Goal: Task Accomplishment & Management: Use online tool/utility

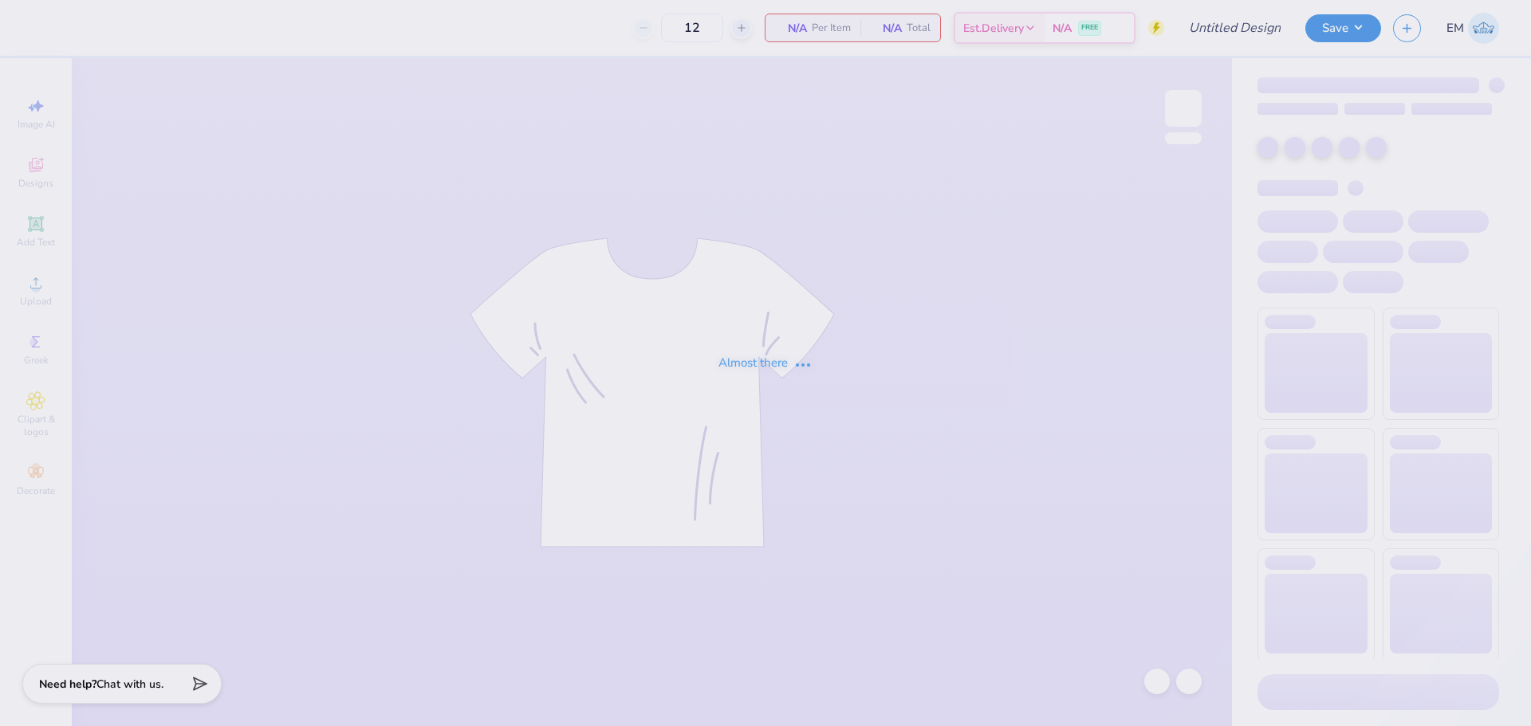
type input "SK Karnival 2025"
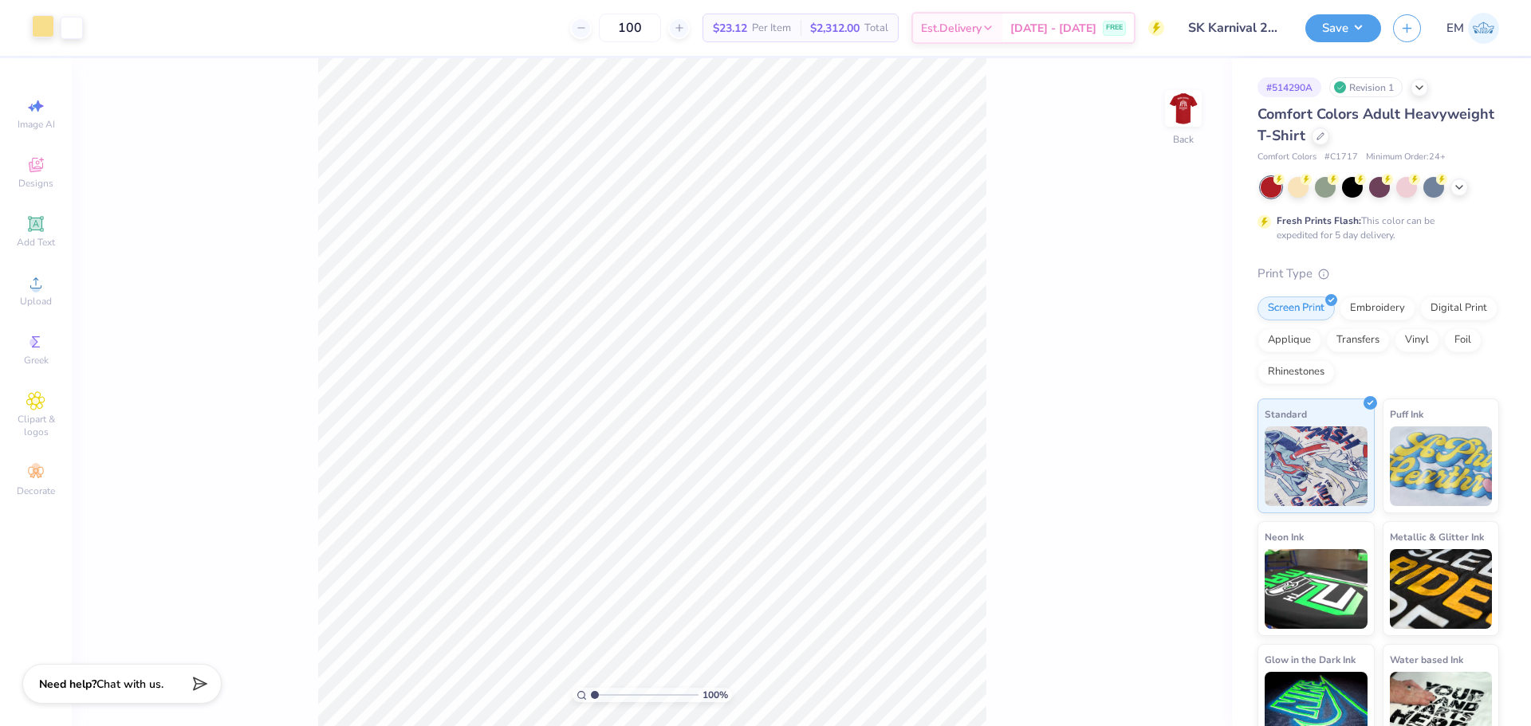
click at [41, 20] on div at bounding box center [43, 26] width 22 height 22
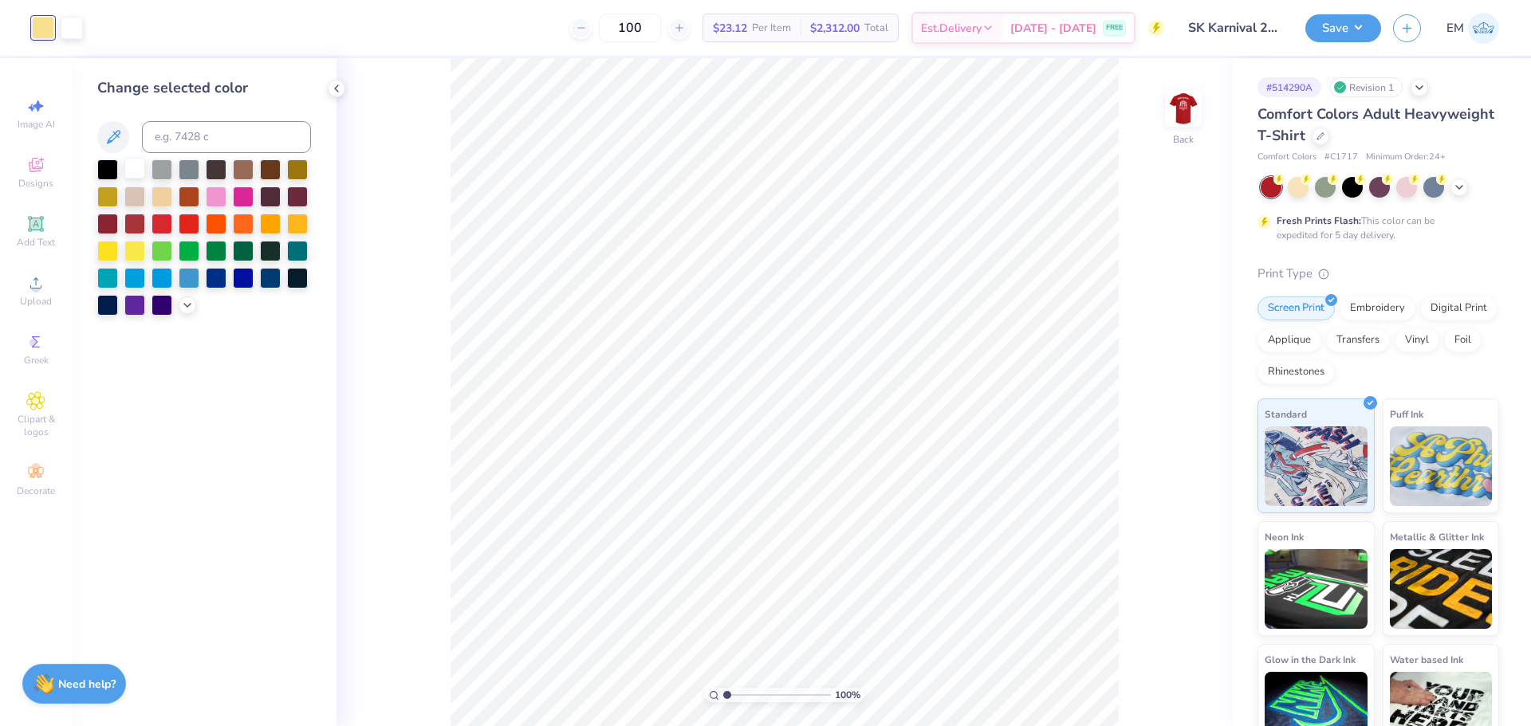
click at [137, 171] on div at bounding box center [134, 168] width 21 height 21
click at [1181, 199] on div "100 % Back" at bounding box center [785, 392] width 896 height 668
click at [1190, 83] on div "100 % Back" at bounding box center [785, 392] width 896 height 668
click at [1184, 120] on img at bounding box center [1183, 109] width 64 height 64
drag, startPoint x: 671, startPoint y: 31, endPoint x: 199, endPoint y: 15, distance: 471.6
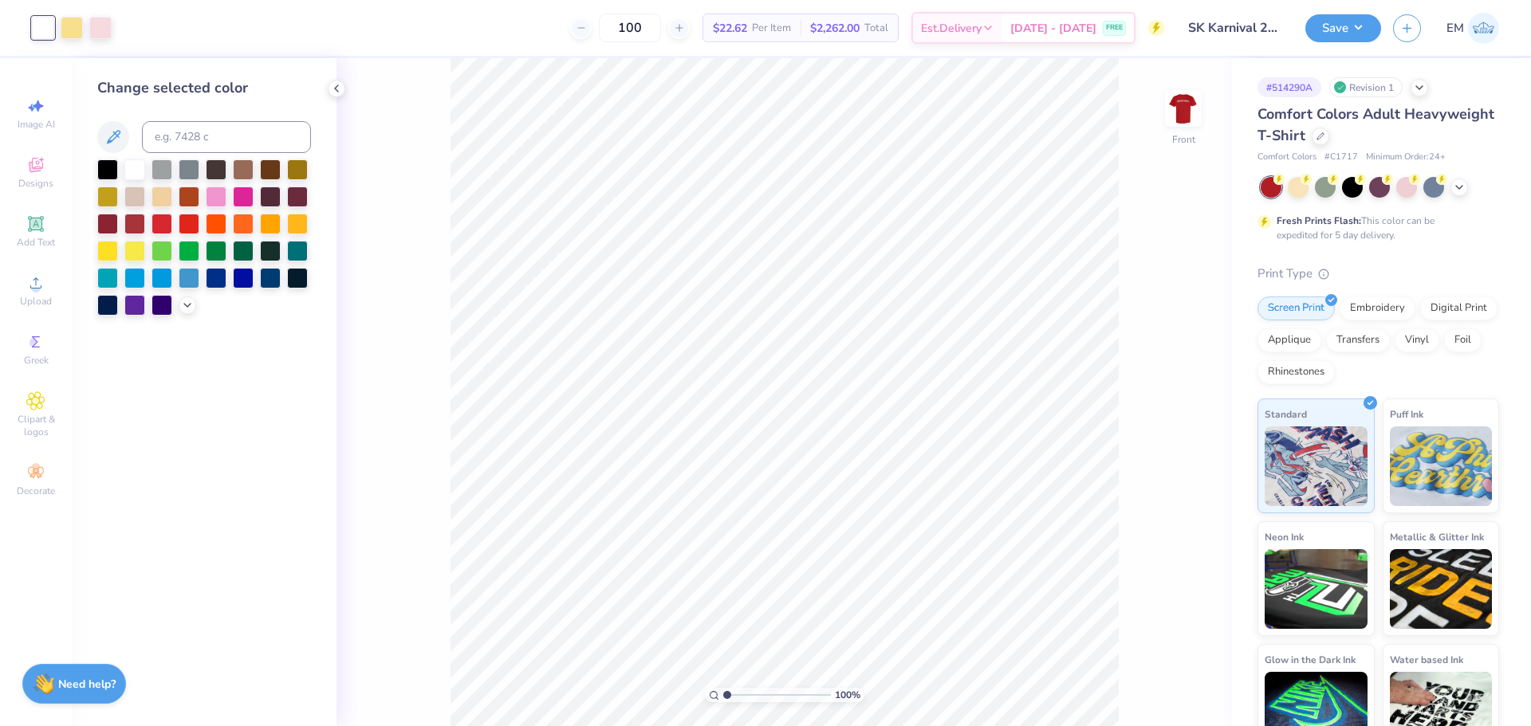
click at [230, 17] on div "100 $22.62 Per Item $2,262.00 Total Est. Delivery Sep 19 - 22 FREE" at bounding box center [644, 28] width 1041 height 56
type input "54"
click at [1345, 28] on button "Save" at bounding box center [1343, 26] width 76 height 28
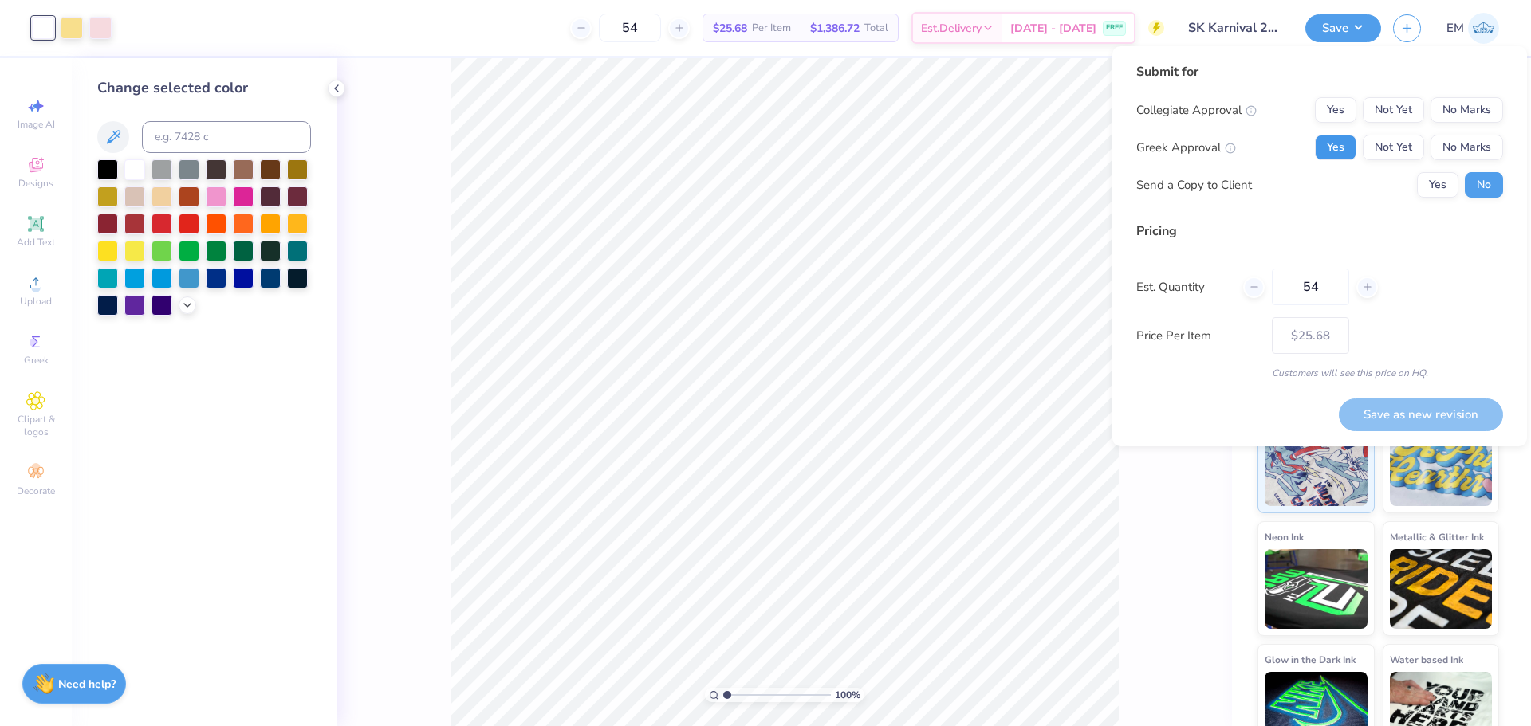
click at [1336, 146] on button "Yes" at bounding box center [1335, 148] width 41 height 26
click at [1464, 100] on button "No Marks" at bounding box center [1467, 110] width 73 height 26
click at [1419, 417] on button "Save as new revision" at bounding box center [1421, 415] width 164 height 33
type input "$25.68"
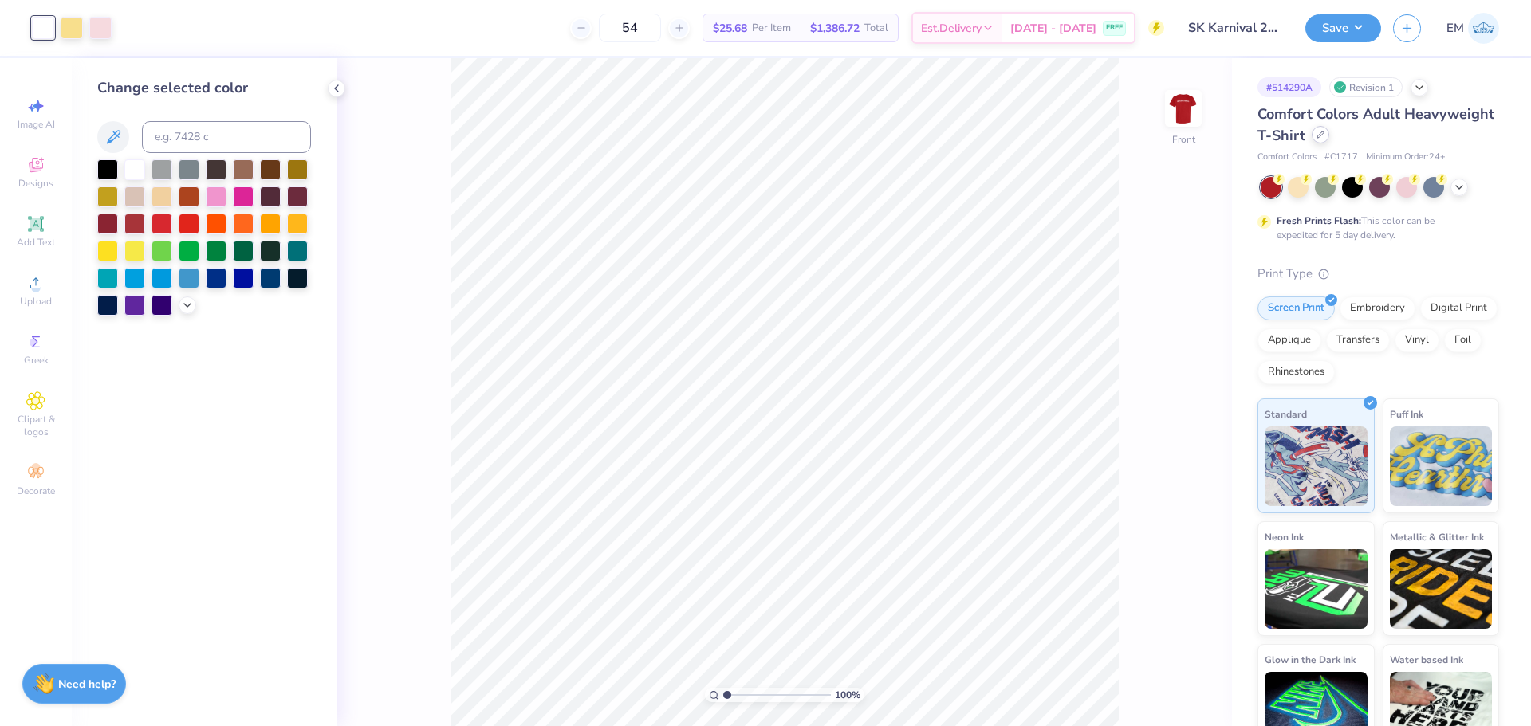
click at [1325, 136] on icon at bounding box center [1321, 135] width 8 height 8
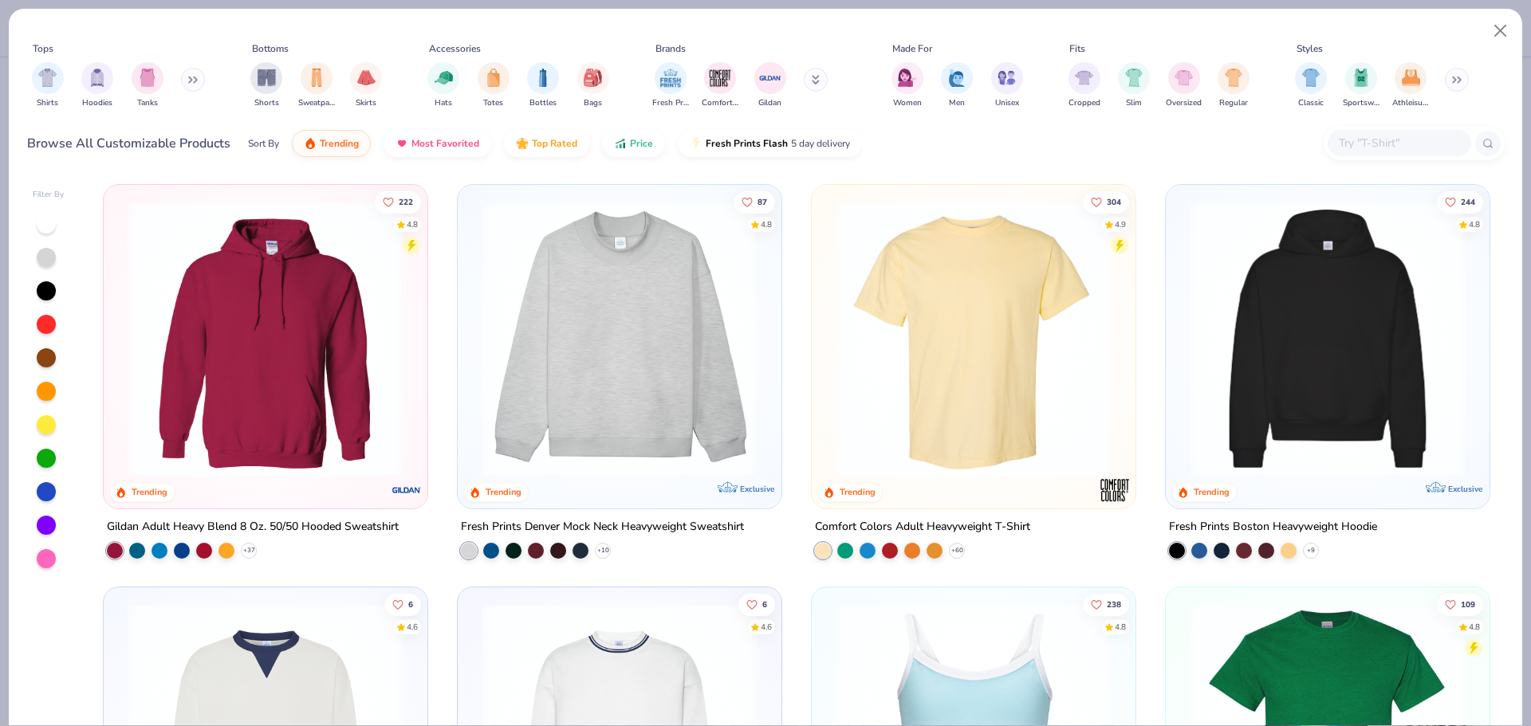
click at [1015, 356] on img at bounding box center [974, 339] width 292 height 276
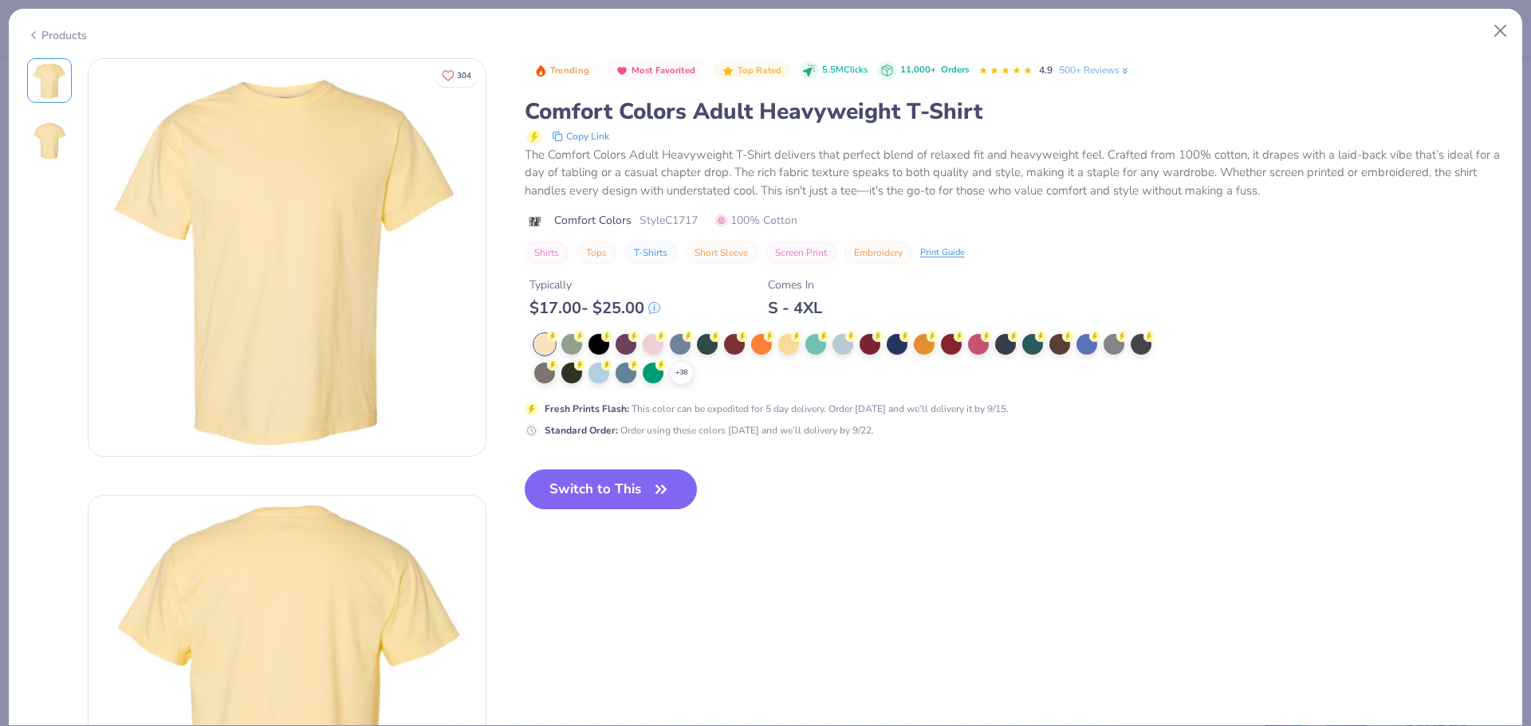
click at [56, 33] on div "Products" at bounding box center [57, 35] width 60 height 17
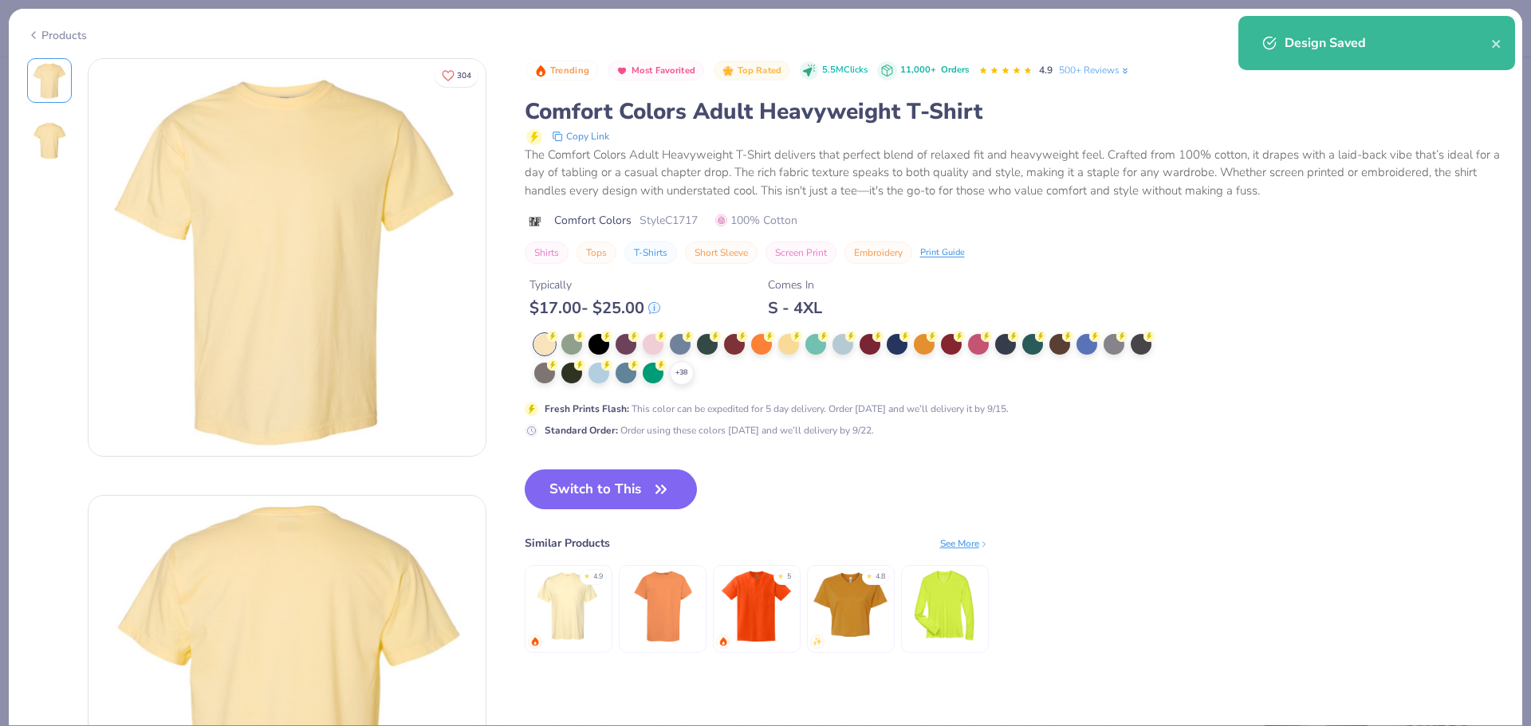
click at [37, 32] on icon at bounding box center [33, 35] width 13 height 19
click at [34, 31] on icon at bounding box center [33, 35] width 13 height 19
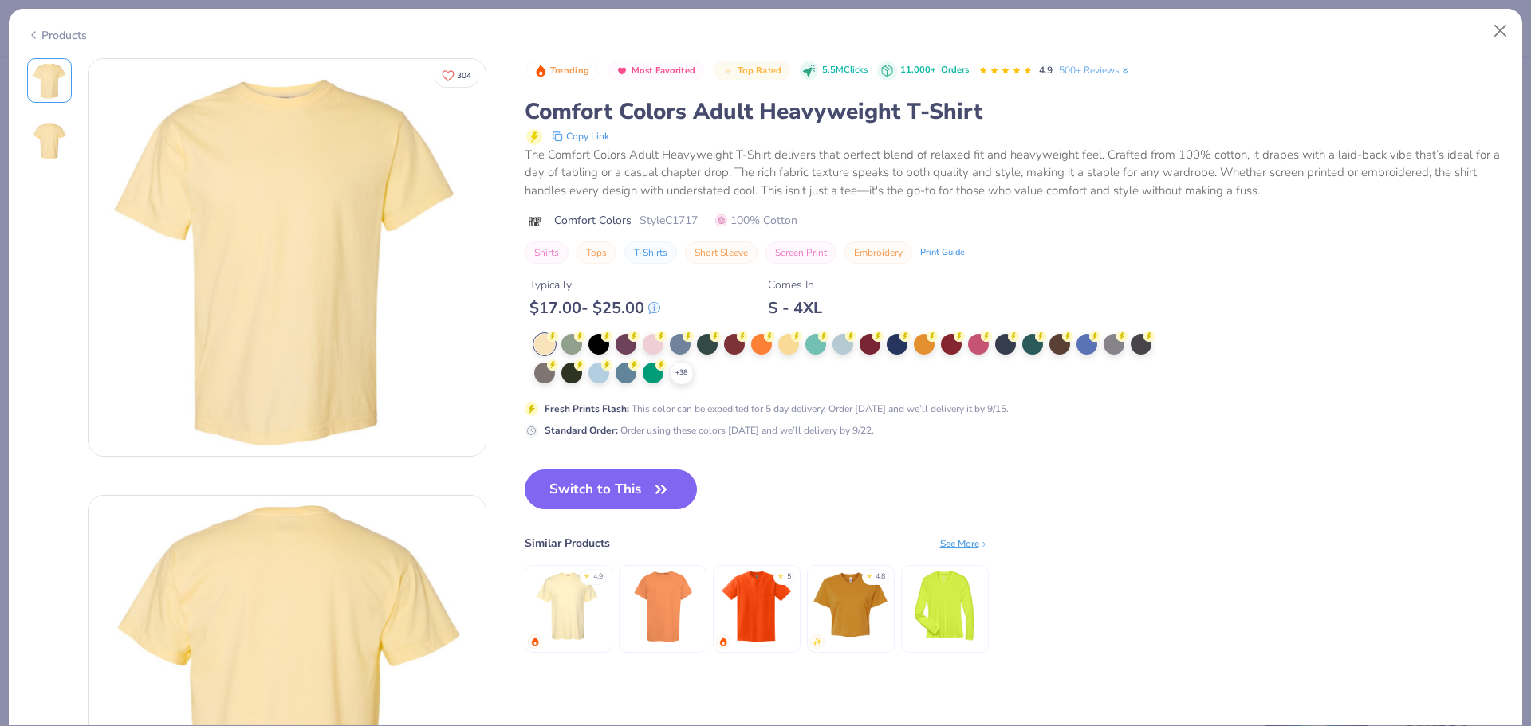
click at [37, 33] on icon at bounding box center [33, 35] width 13 height 19
click at [1498, 30] on button "Close" at bounding box center [1501, 31] width 30 height 30
click at [1502, 31] on button "Close" at bounding box center [1501, 31] width 30 height 30
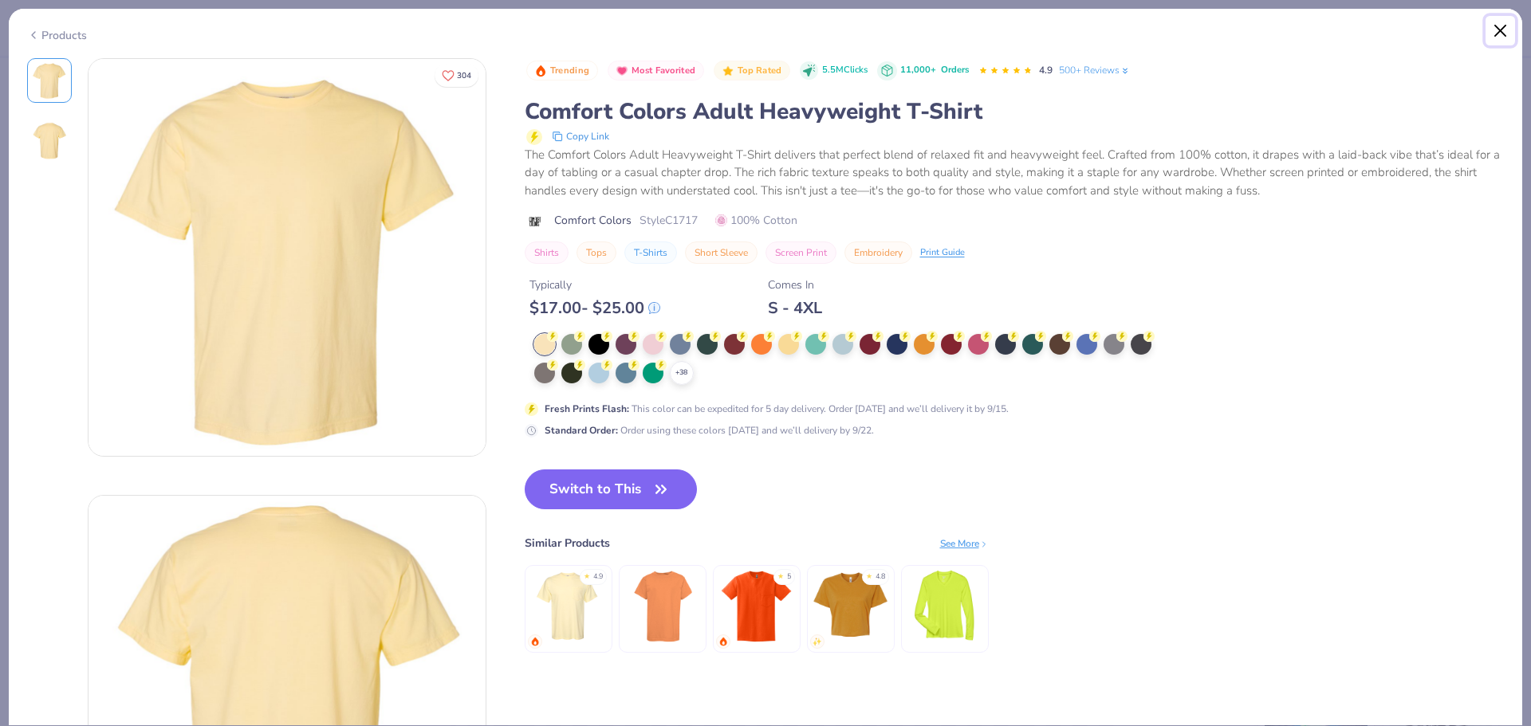
drag, startPoint x: 1502, startPoint y: 31, endPoint x: 1303, endPoint y: 0, distance: 201.0
click at [1501, 31] on button "Close" at bounding box center [1501, 31] width 30 height 30
click at [1498, 30] on button "Close" at bounding box center [1501, 31] width 30 height 30
click at [53, 27] on div "Products" at bounding box center [57, 35] width 60 height 17
click at [39, 33] on icon at bounding box center [33, 35] width 13 height 19
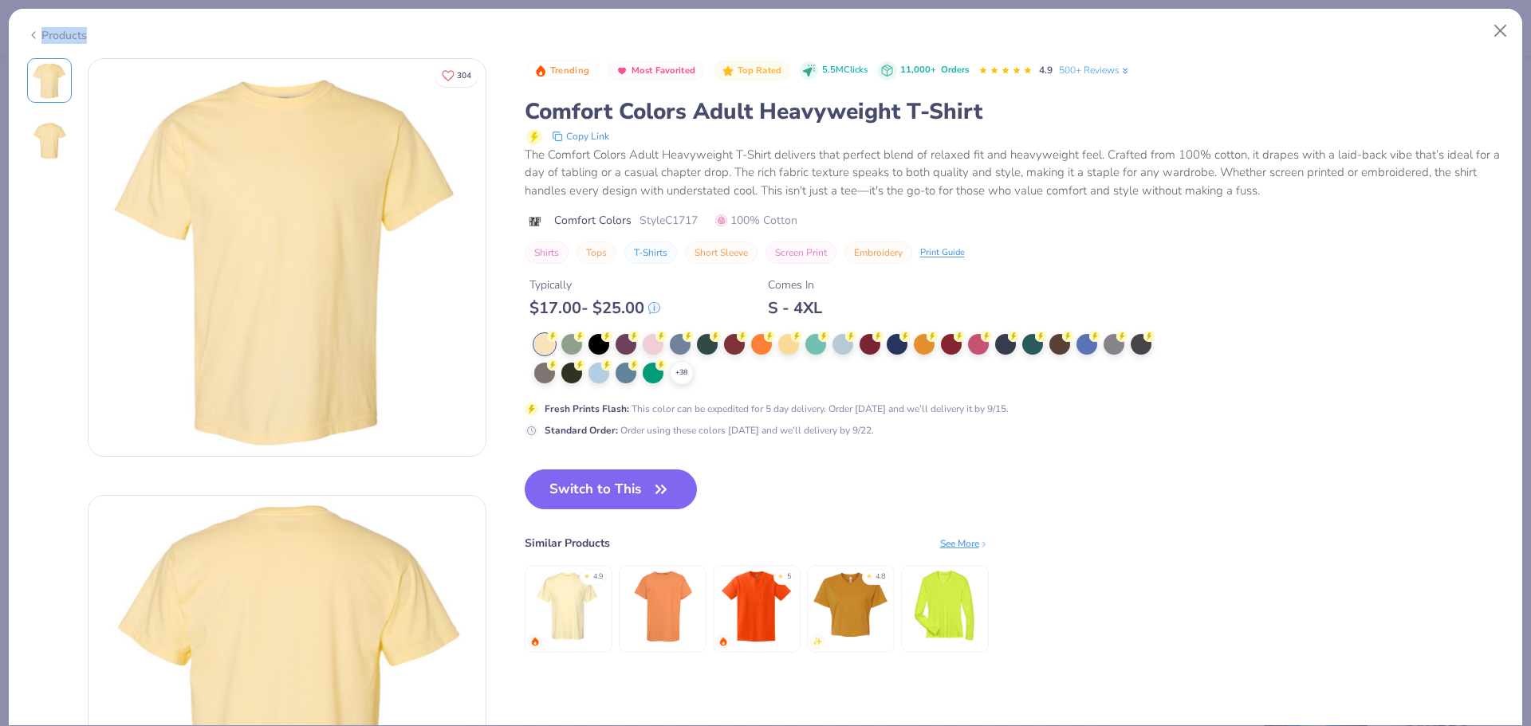
click at [39, 33] on icon at bounding box center [33, 35] width 13 height 19
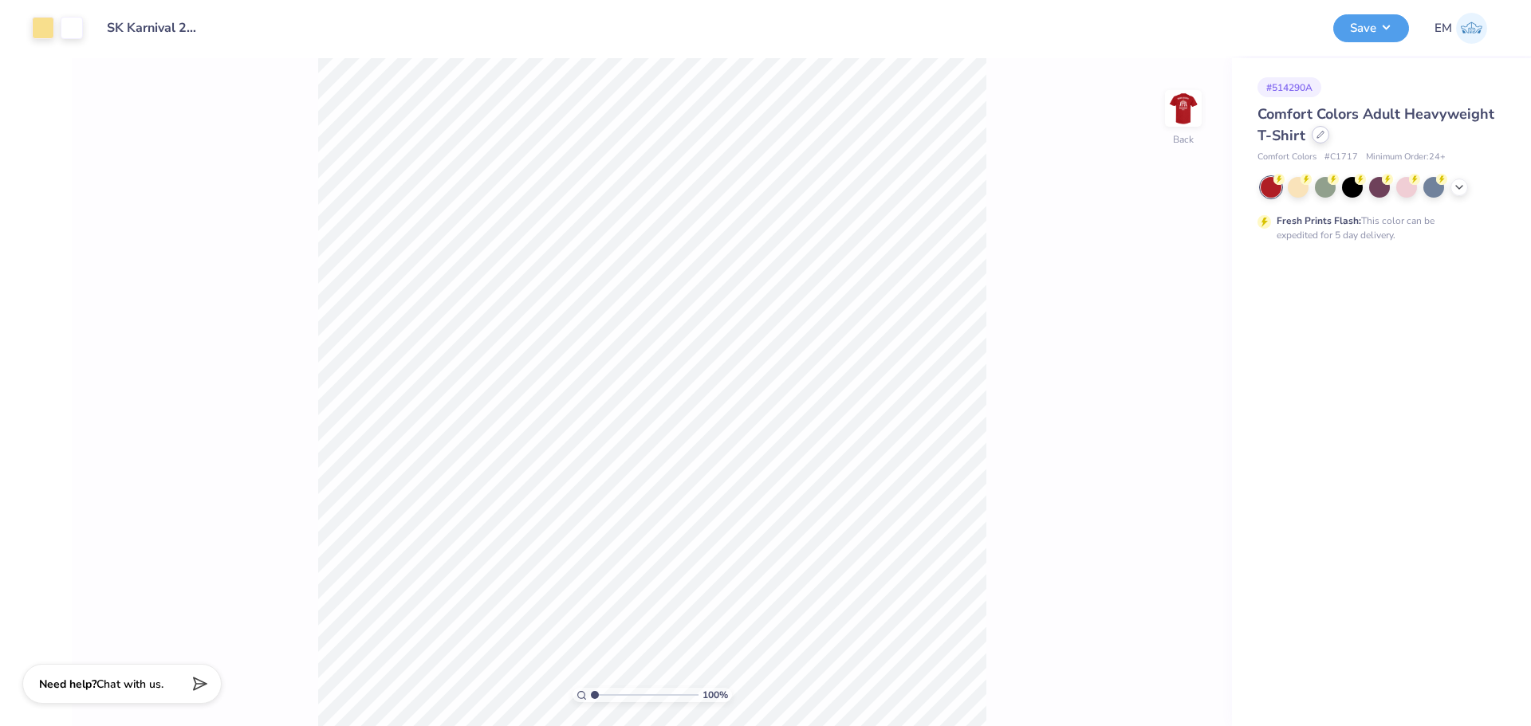
click at [1313, 139] on div at bounding box center [1321, 135] width 18 height 18
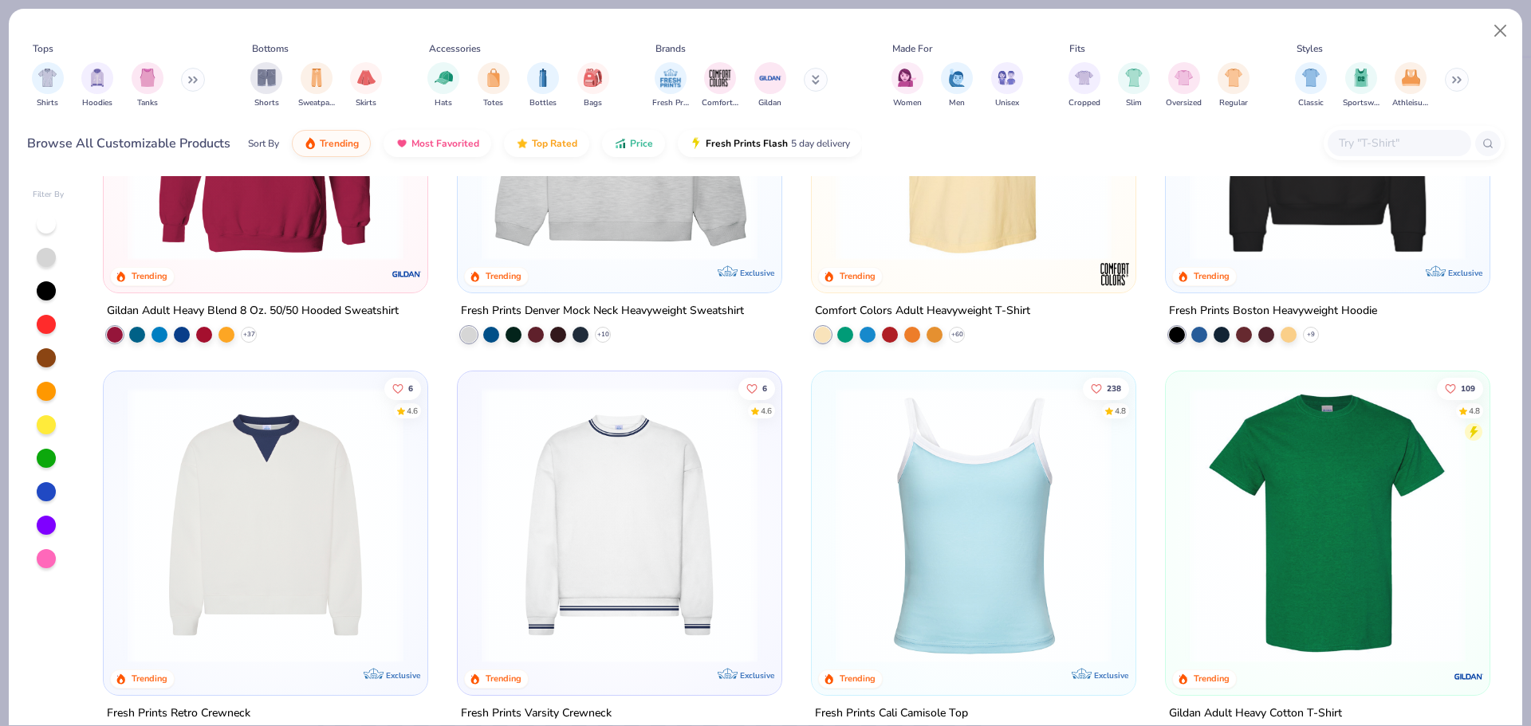
scroll to position [239, 0]
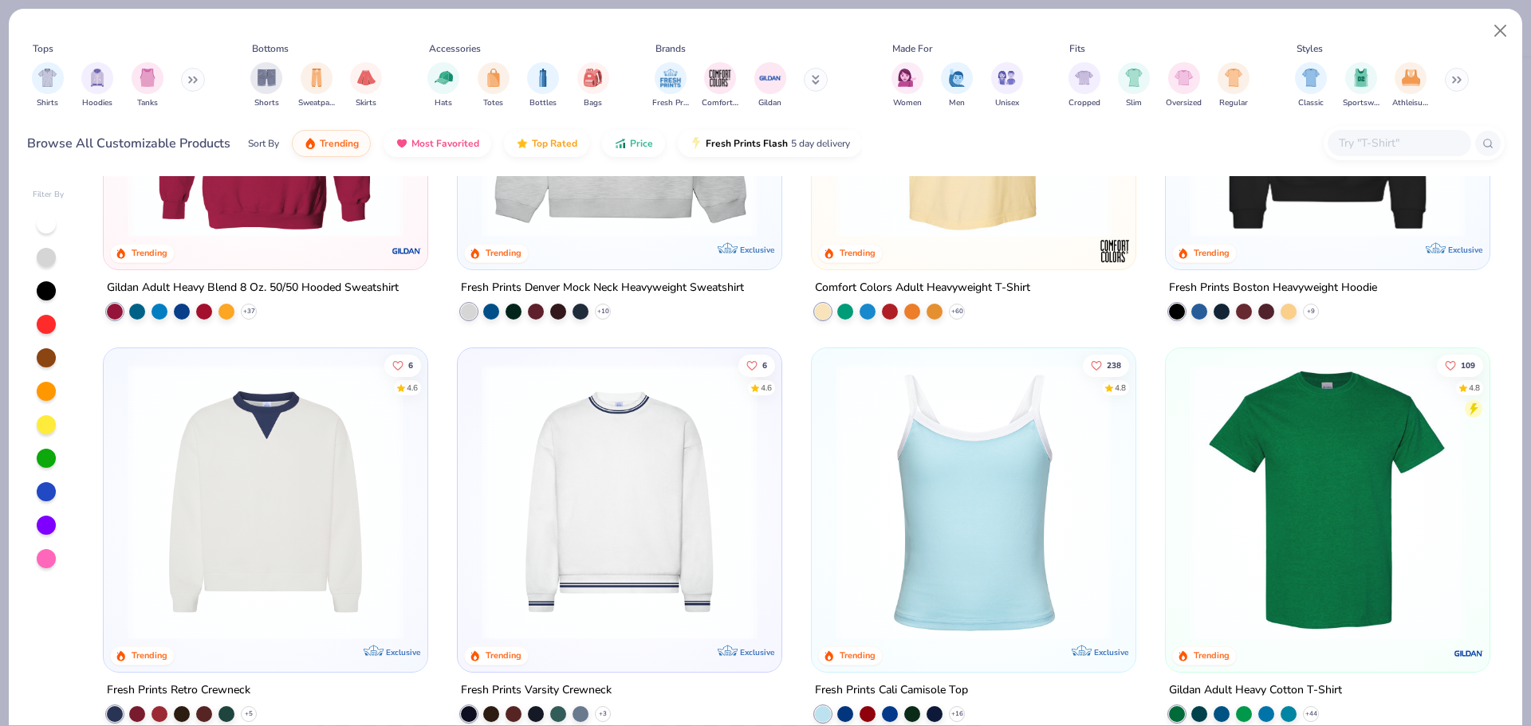
click at [1341, 540] on img at bounding box center [1328, 502] width 292 height 276
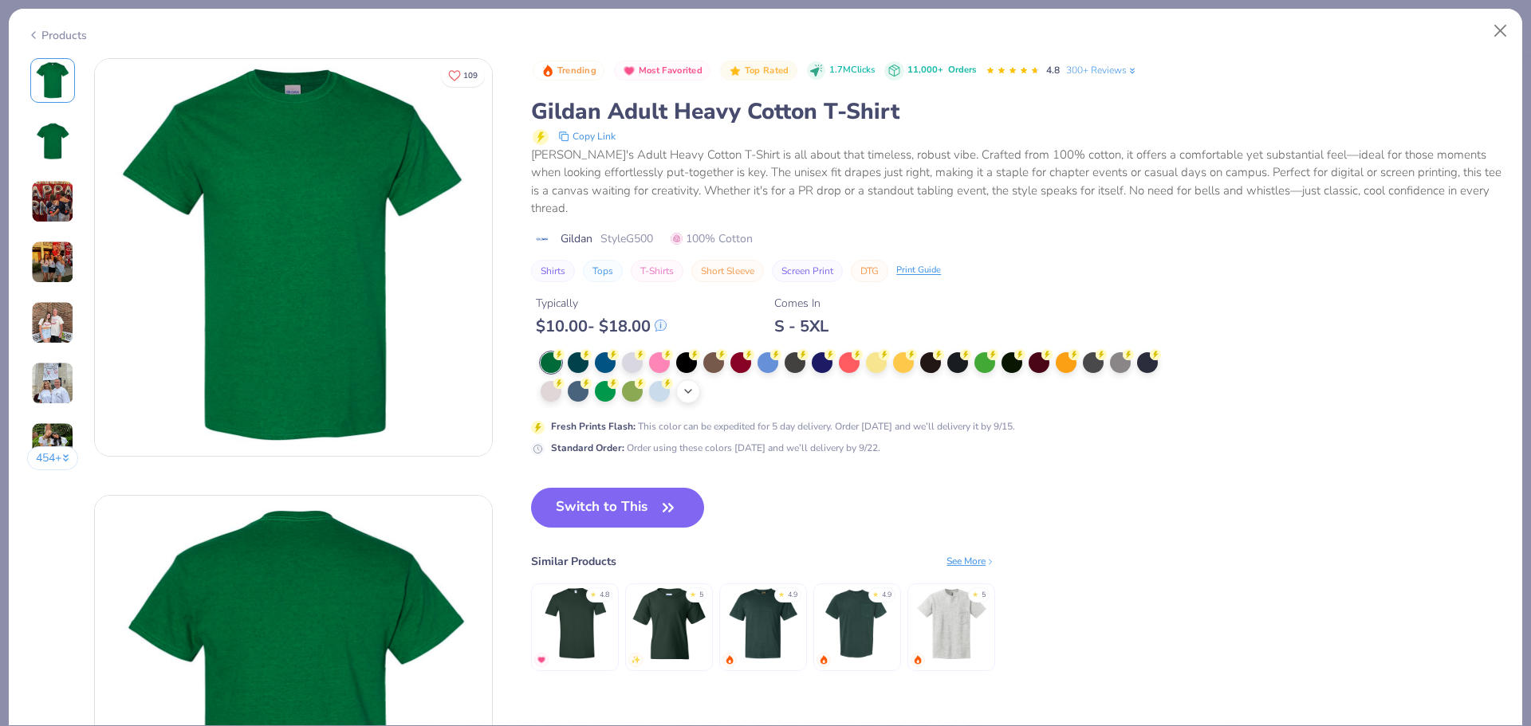
click at [690, 395] on icon at bounding box center [688, 391] width 13 height 13
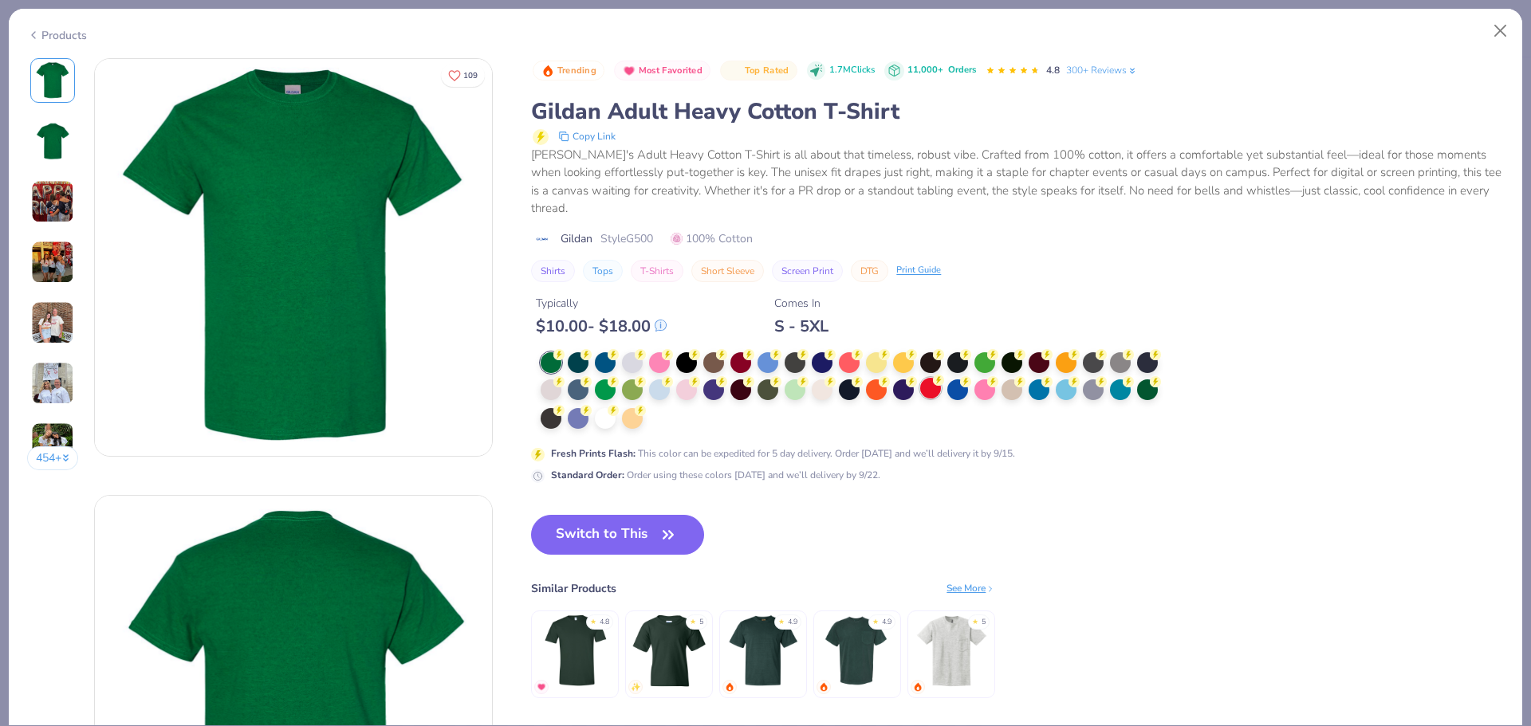
click at [924, 391] on div at bounding box center [930, 388] width 21 height 21
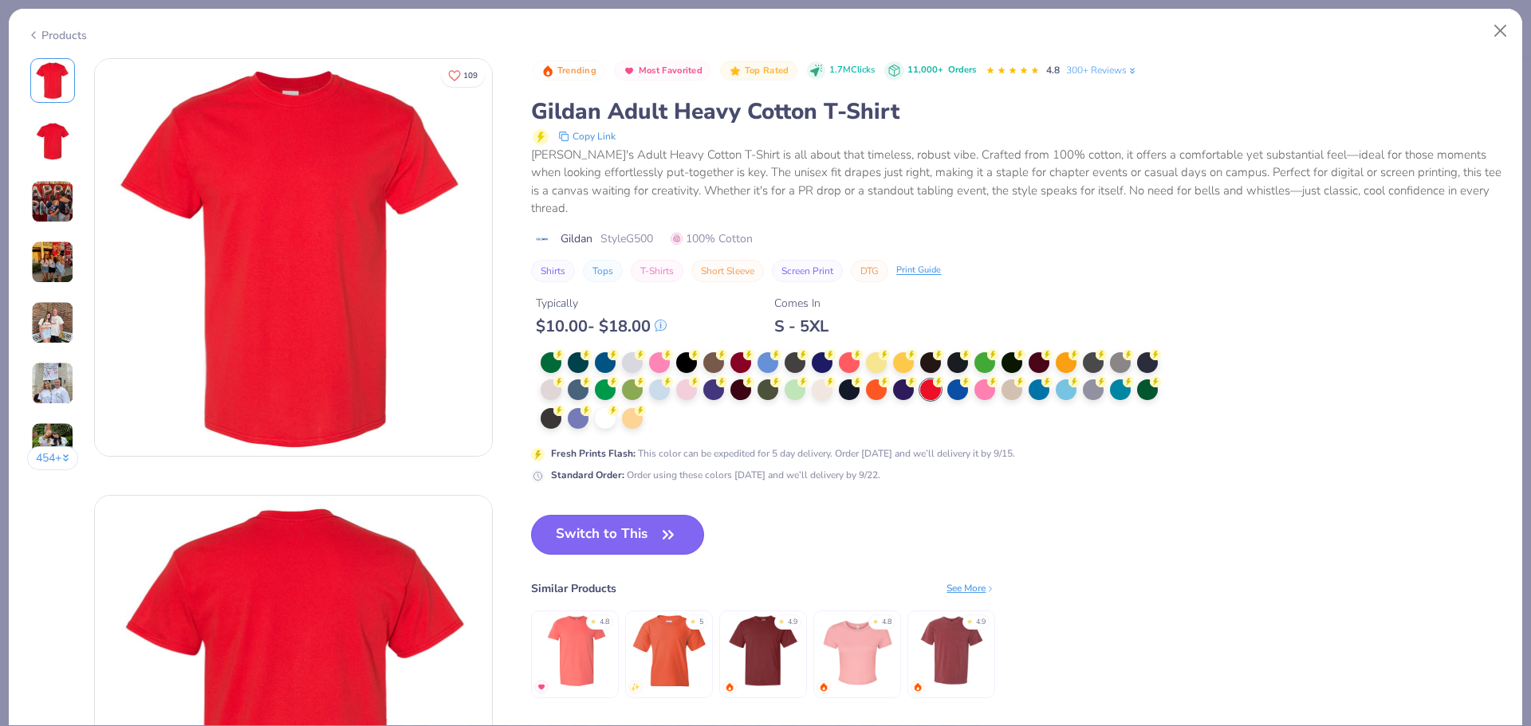
click at [626, 523] on button "Switch to This" at bounding box center [617, 535] width 173 height 40
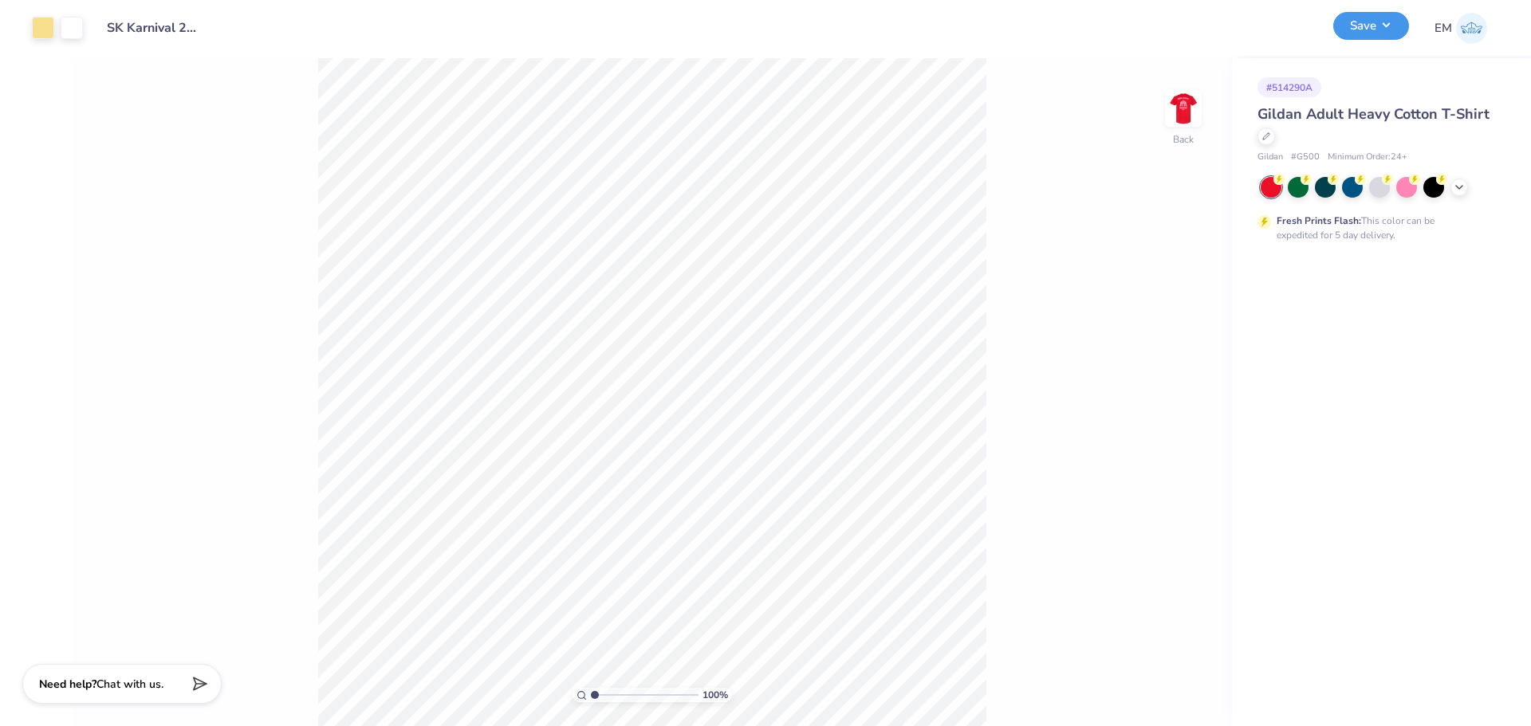
click at [1348, 30] on button "Save" at bounding box center [1371, 26] width 76 height 28
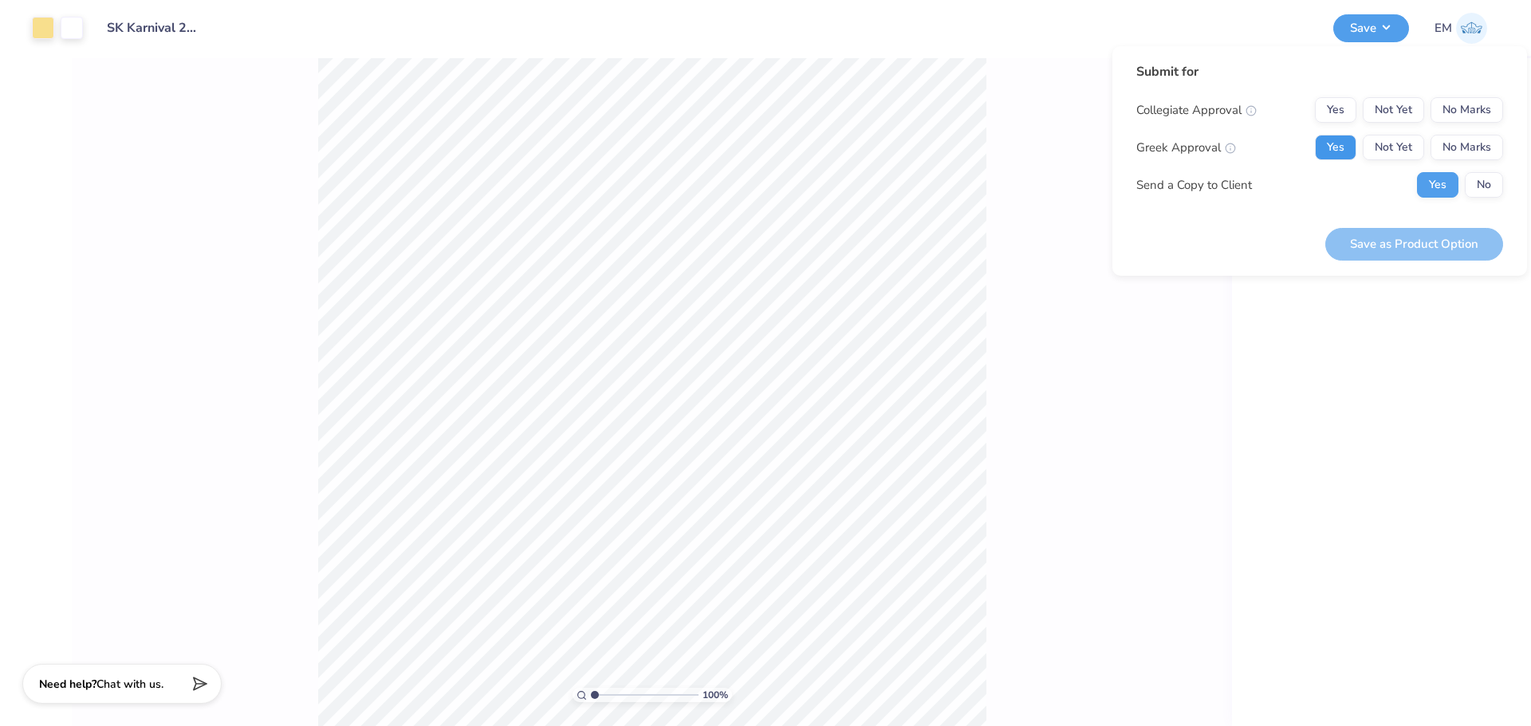
click at [1328, 154] on button "Yes" at bounding box center [1335, 148] width 41 height 26
drag, startPoint x: 1486, startPoint y: 193, endPoint x: 1478, endPoint y: 167, distance: 26.5
click at [1485, 192] on button "No" at bounding box center [1484, 185] width 38 height 26
click at [1439, 108] on button "No Marks" at bounding box center [1467, 110] width 73 height 26
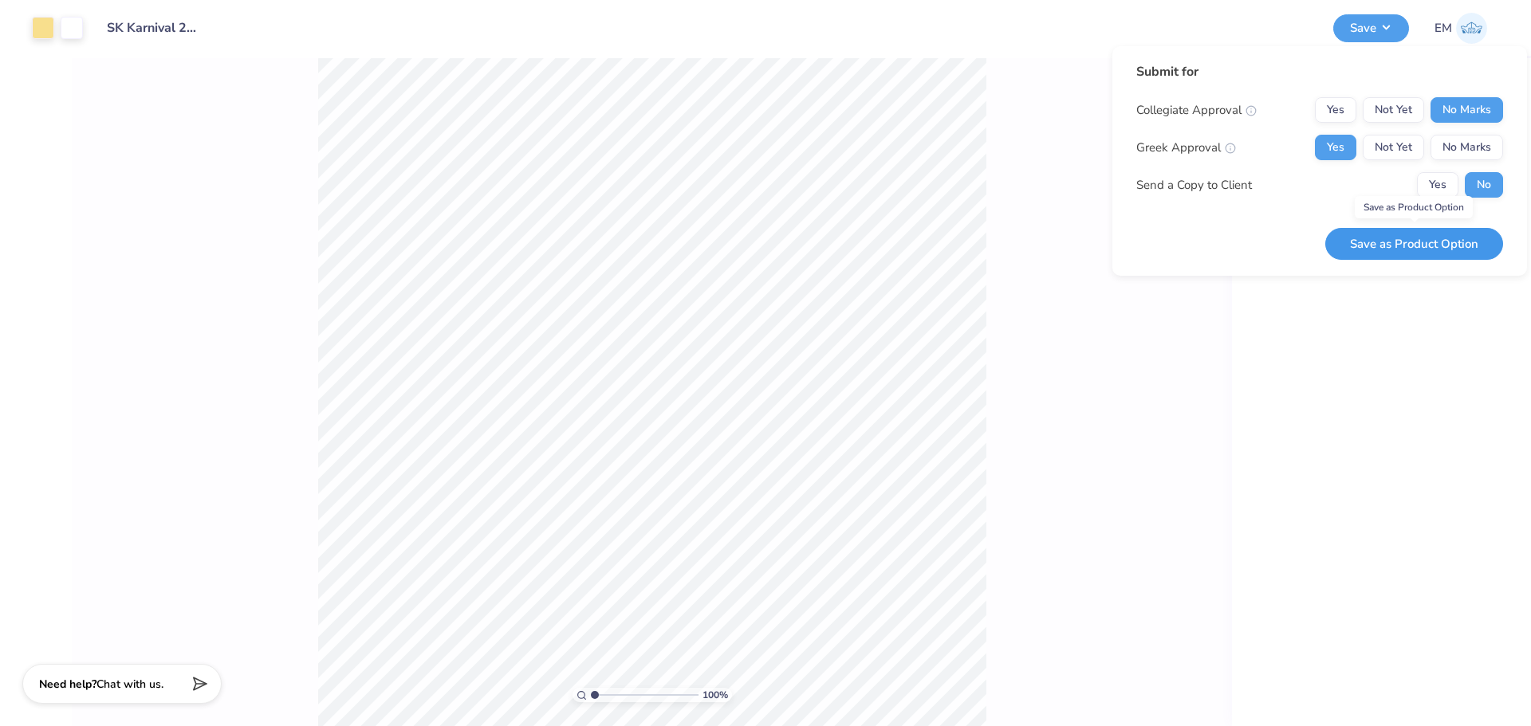
click at [1427, 239] on button "Save as Product Option" at bounding box center [1414, 244] width 178 height 33
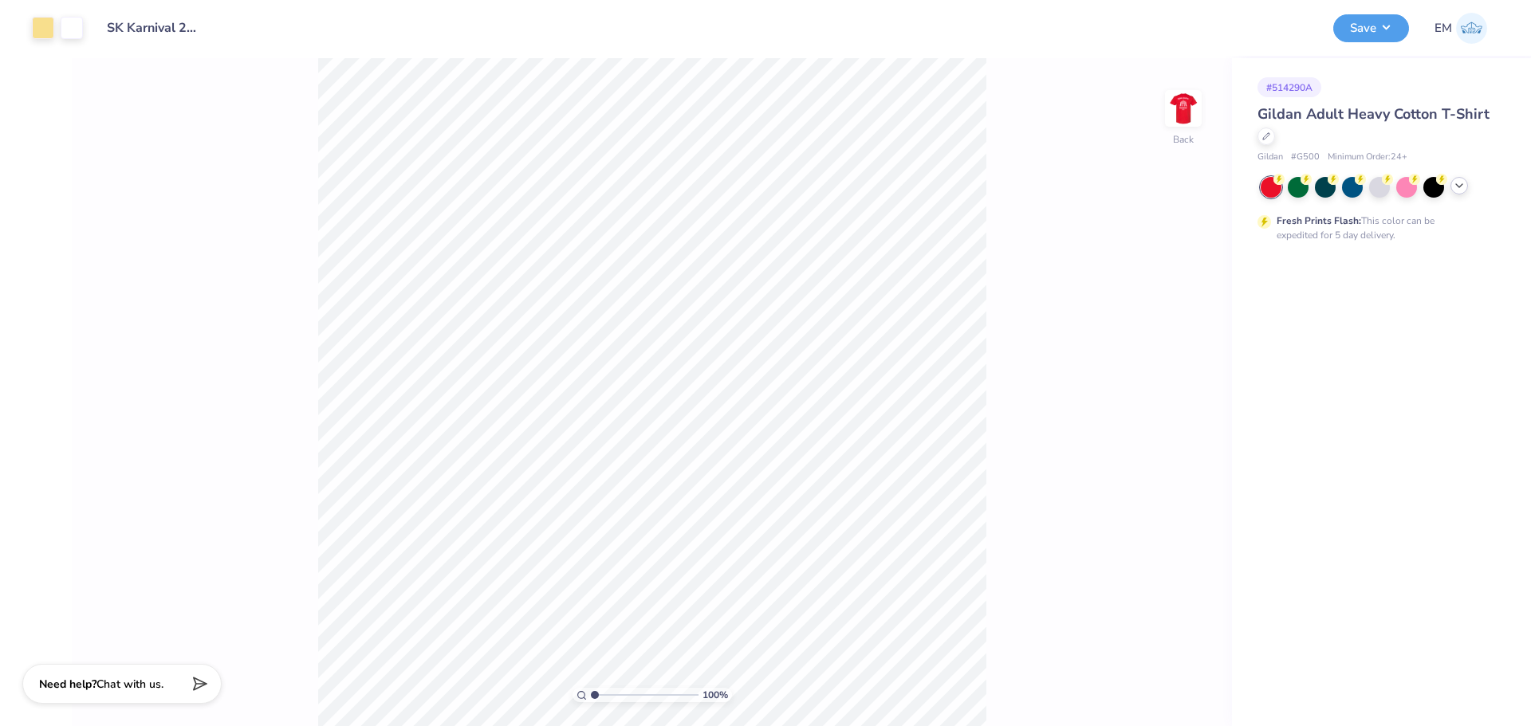
click at [1463, 190] on div at bounding box center [1460, 186] width 18 height 18
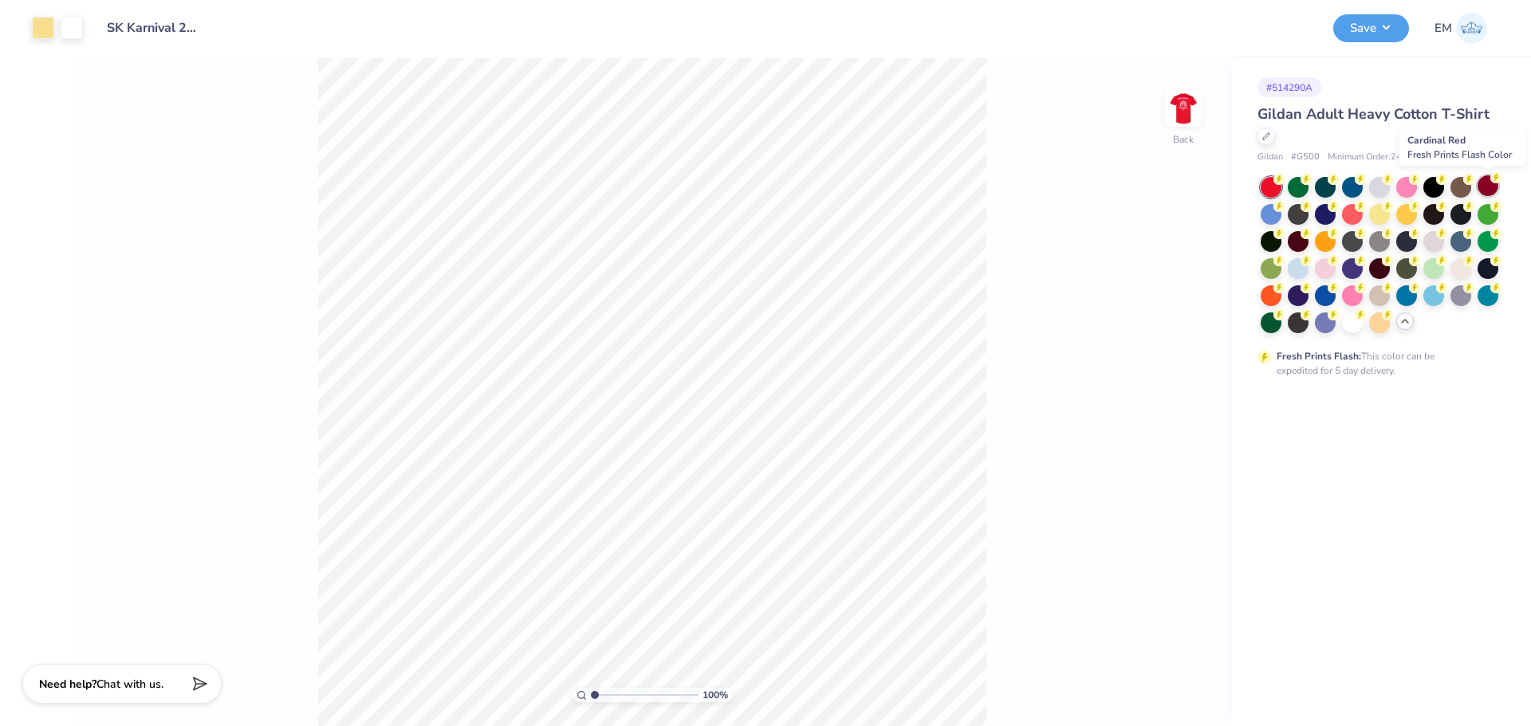
click at [1494, 183] on icon at bounding box center [1495, 177] width 11 height 11
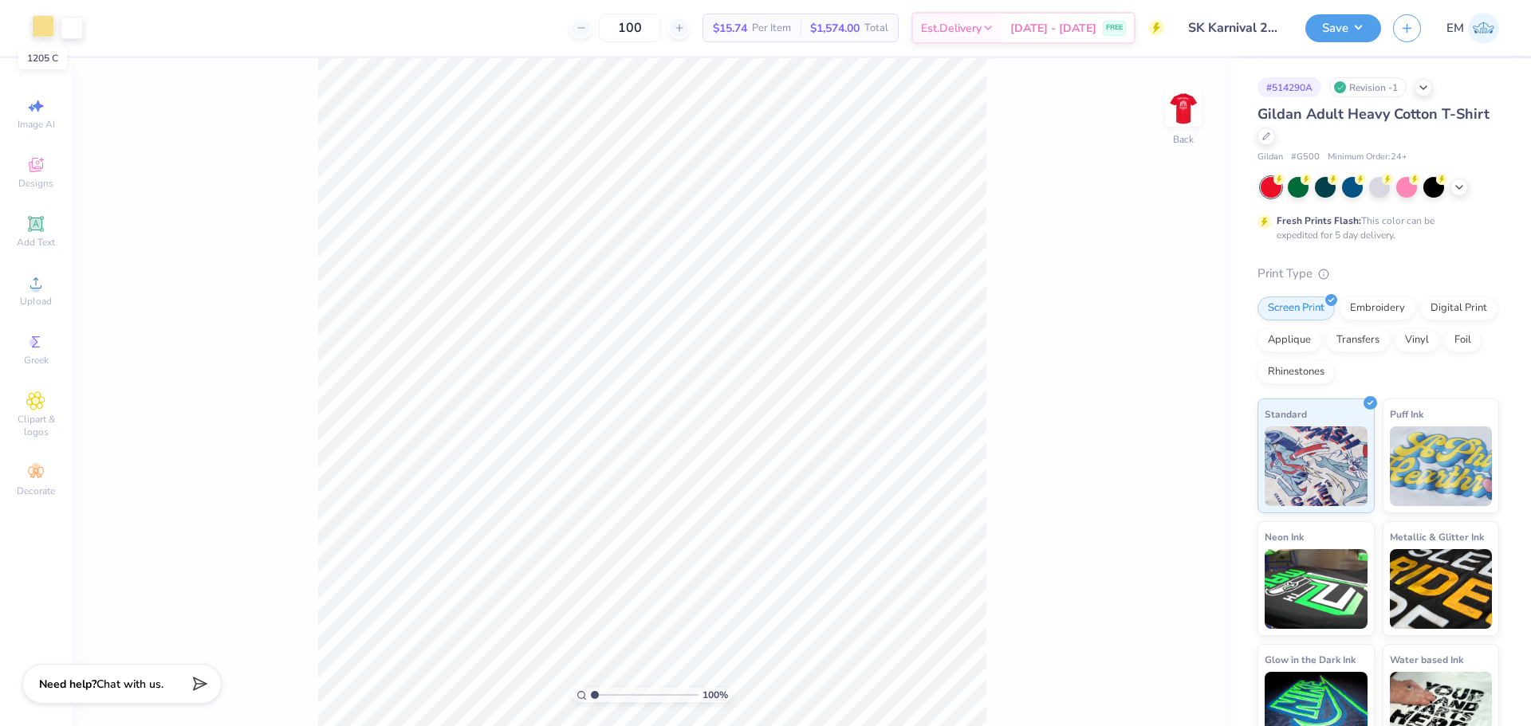
click at [45, 30] on div at bounding box center [43, 26] width 22 height 22
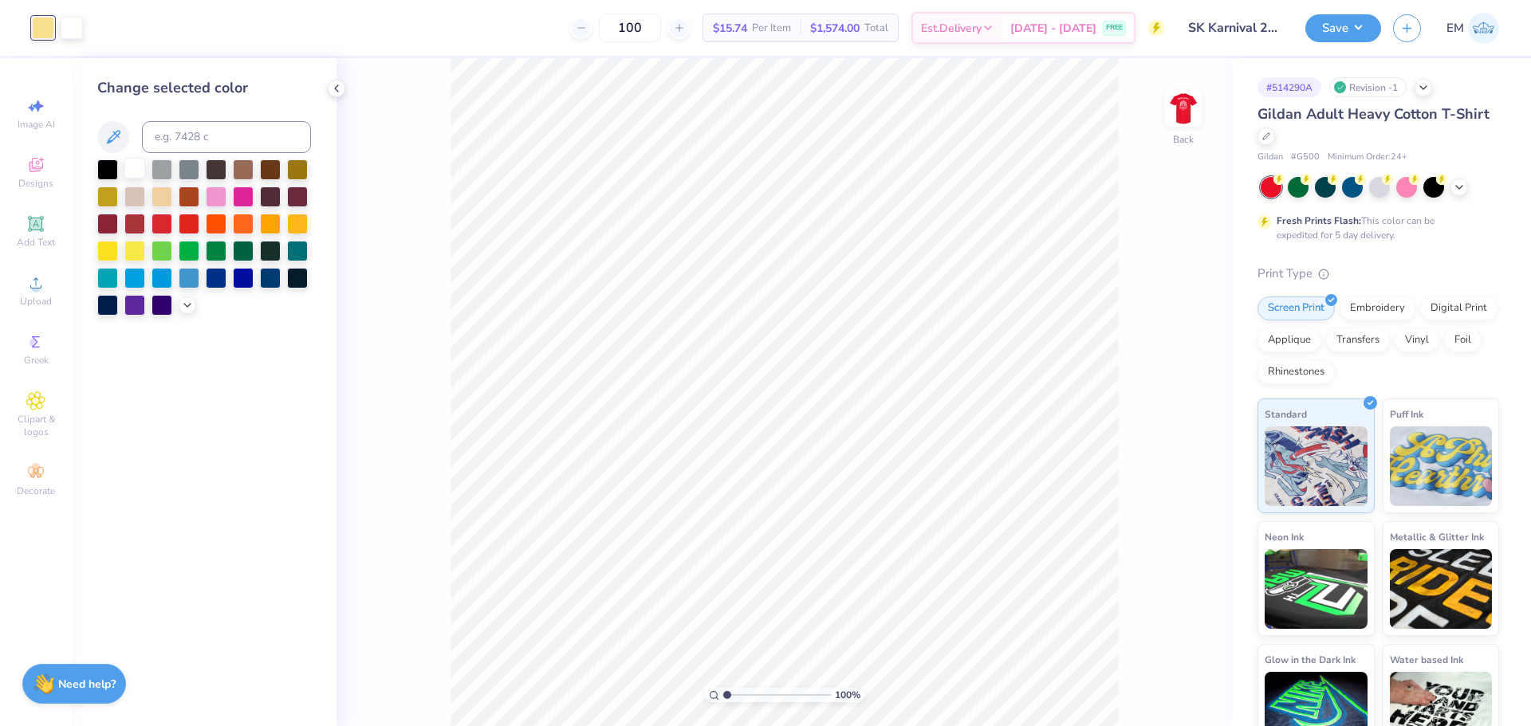
click at [135, 159] on div at bounding box center [134, 168] width 21 height 21
click at [1186, 113] on img at bounding box center [1183, 109] width 64 height 64
click at [1363, 22] on button "Save" at bounding box center [1343, 26] width 76 height 28
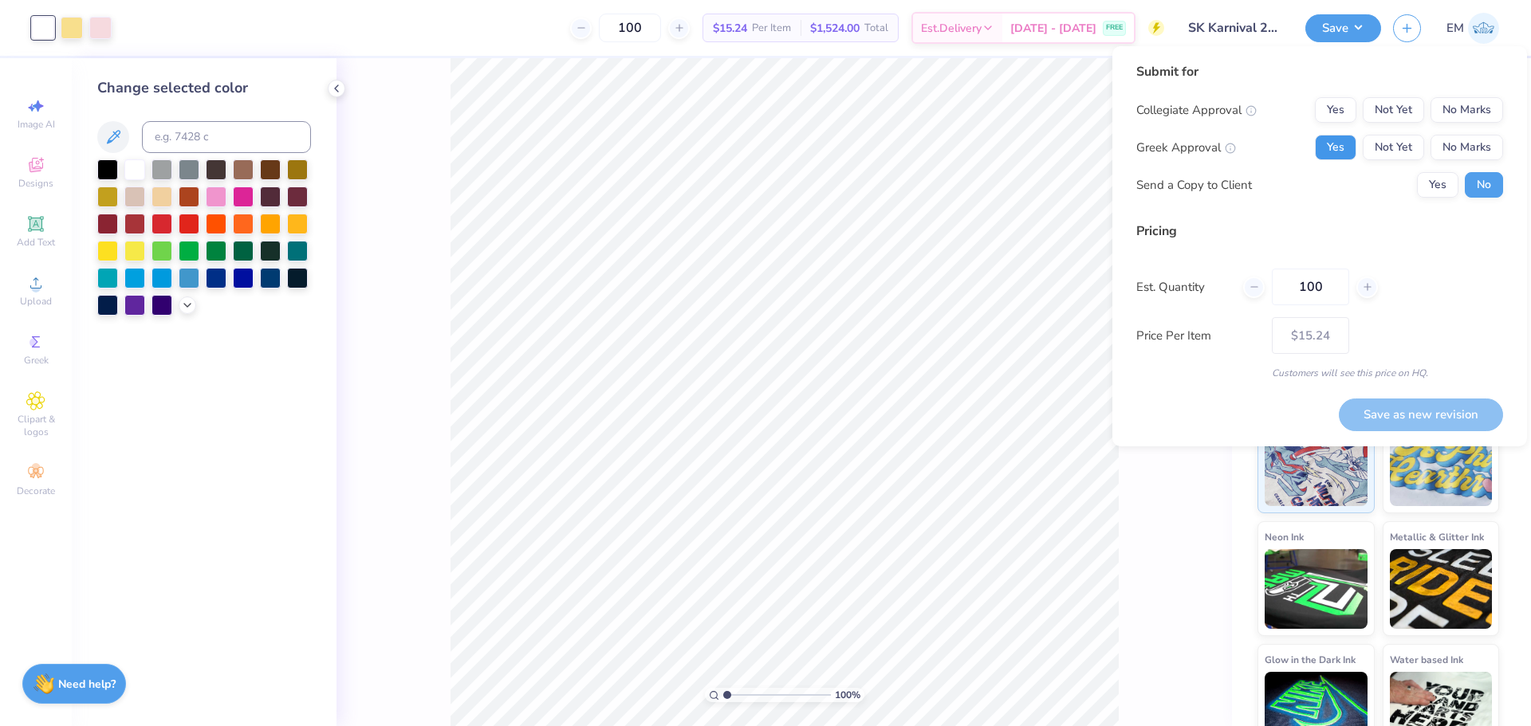
click at [1336, 141] on button "Yes" at bounding box center [1335, 148] width 41 height 26
click at [1476, 105] on button "No Marks" at bounding box center [1467, 110] width 73 height 26
click at [1460, 415] on button "Save as new revision" at bounding box center [1421, 415] width 164 height 33
type input "$15.24"
